Goal: Task Accomplishment & Management: Complete application form

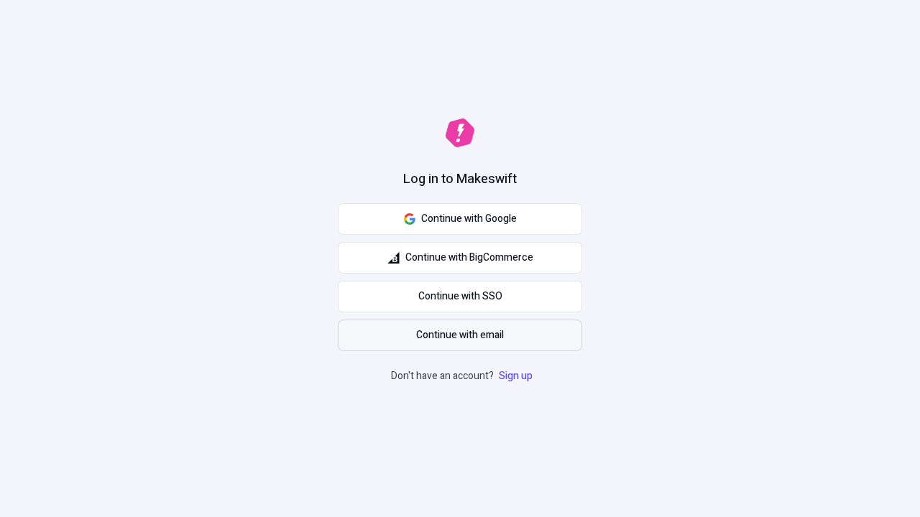
click at [460, 335] on span "Continue with email" at bounding box center [460, 336] width 88 height 16
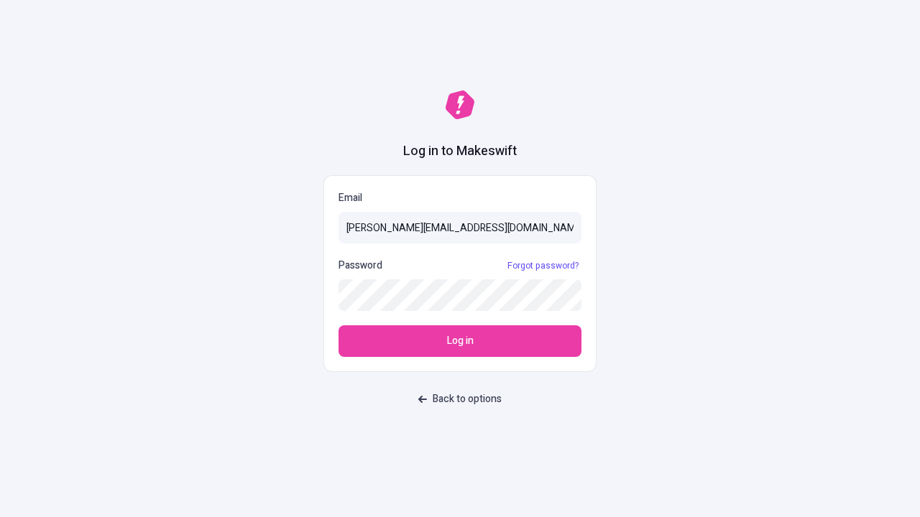
type input "[PERSON_NAME][EMAIL_ADDRESS][DOMAIN_NAME]"
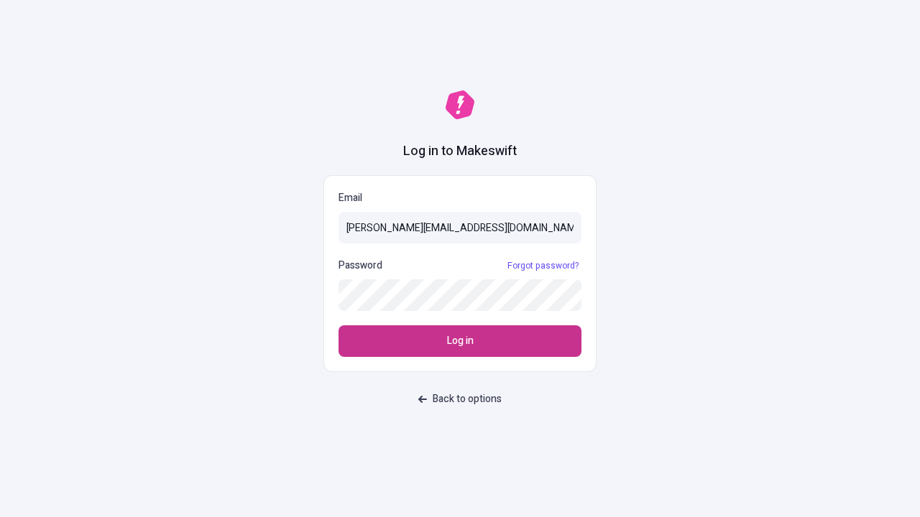
click at [460, 341] on span "Log in" at bounding box center [460, 341] width 27 height 16
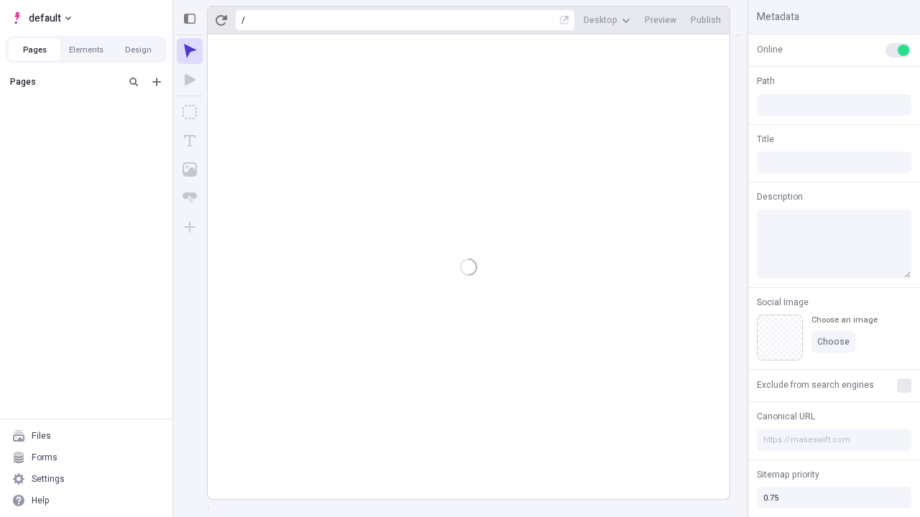
type input "/deep-link-contigo"
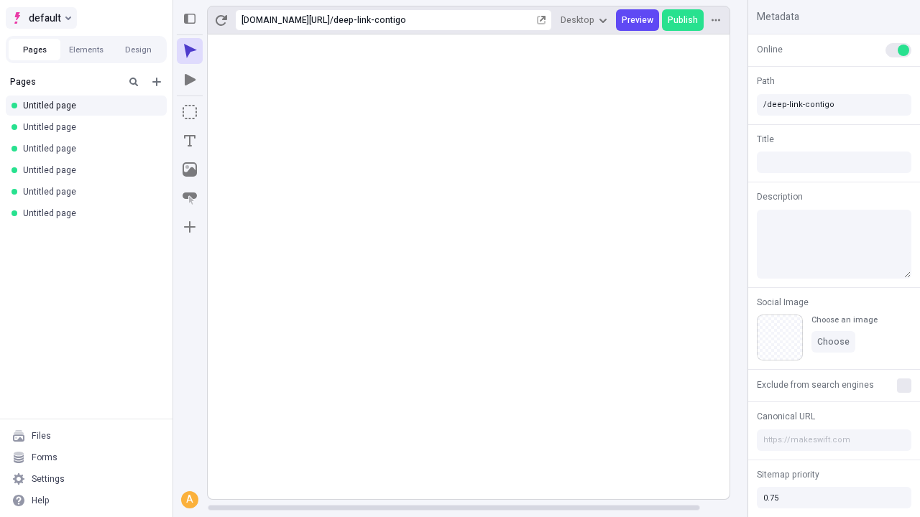
click at [40, 18] on span "default" at bounding box center [45, 17] width 32 height 17
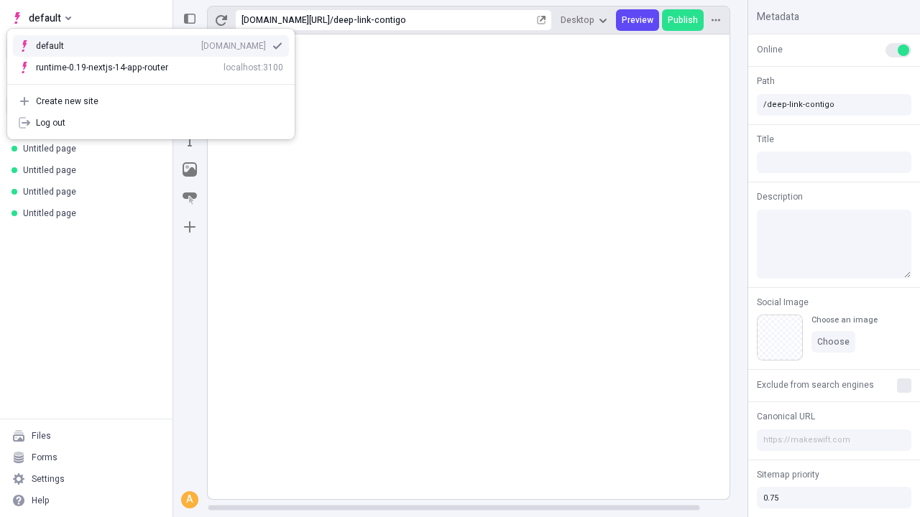
click at [201, 43] on div "qee9k4dy7d.staging.makeswift.site" at bounding box center [233, 45] width 65 height 11
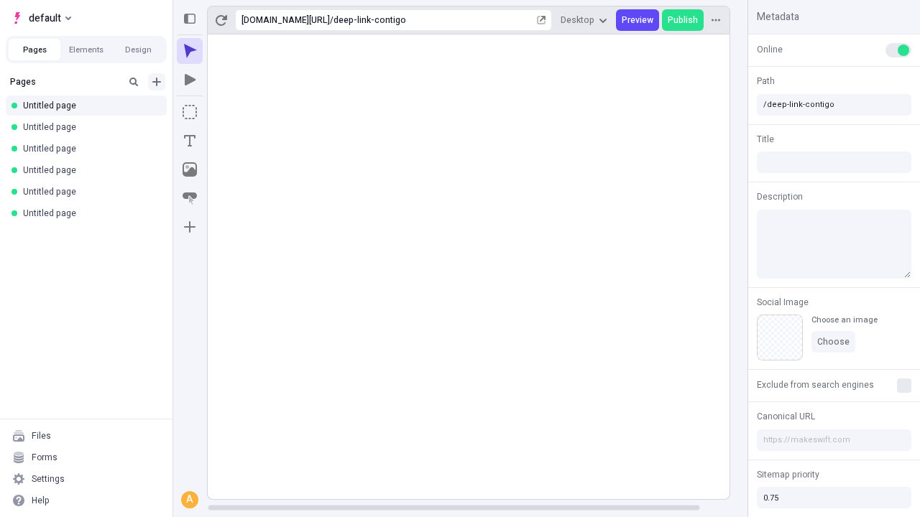
click at [157, 82] on icon "Add new" at bounding box center [156, 82] width 9 height 9
click at [233, 111] on span "Blank page" at bounding box center [241, 111] width 89 height 11
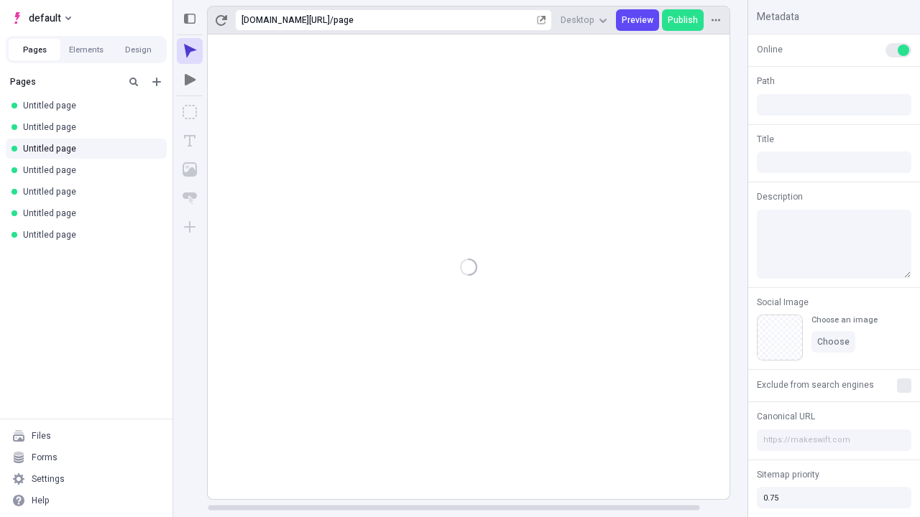
type input "/page"
